Goal: Task Accomplishment & Management: Use online tool/utility

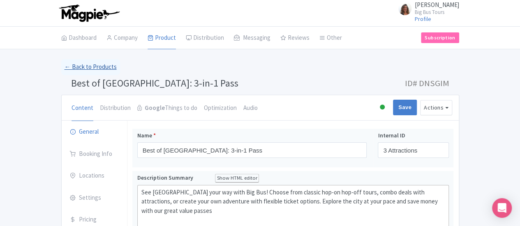
click at [61, 64] on link "← Back to Products" at bounding box center [90, 67] width 59 height 16
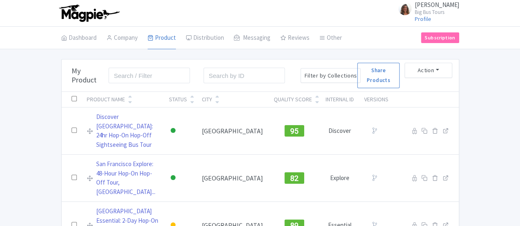
click at [212, 100] on div "City" at bounding box center [207, 99] width 10 height 9
click at [219, 100] on icon at bounding box center [217, 102] width 4 height 6
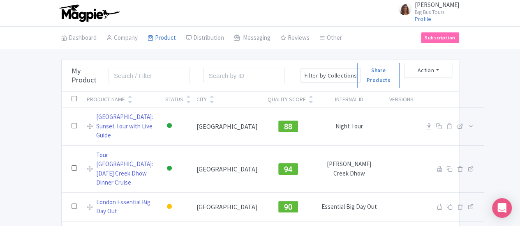
click at [207, 99] on div "City" at bounding box center [201, 99] width 10 height 9
click at [203, 74] on input "search" at bounding box center [243, 76] width 81 height 16
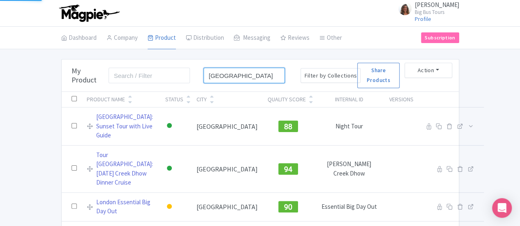
type input "[GEOGRAPHIC_DATA]"
click button "Search" at bounding box center [0, 0] width 0 height 0
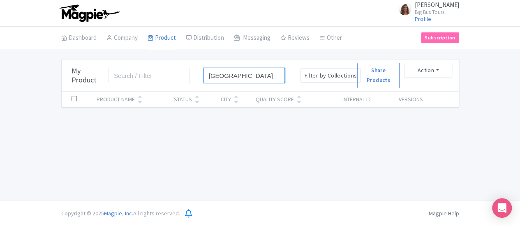
click at [203, 75] on input "[GEOGRAPHIC_DATA]" at bounding box center [243, 76] width 81 height 16
drag, startPoint x: 186, startPoint y: 75, endPoint x: 140, endPoint y: 81, distance: 45.6
click at [140, 81] on div "Bulk Actions Delete Add to Collection Share Products Add to Collection Collecti…" at bounding box center [260, 76] width 397 height 32
click button "Search" at bounding box center [0, 0] width 0 height 0
